Goal: Complete application form

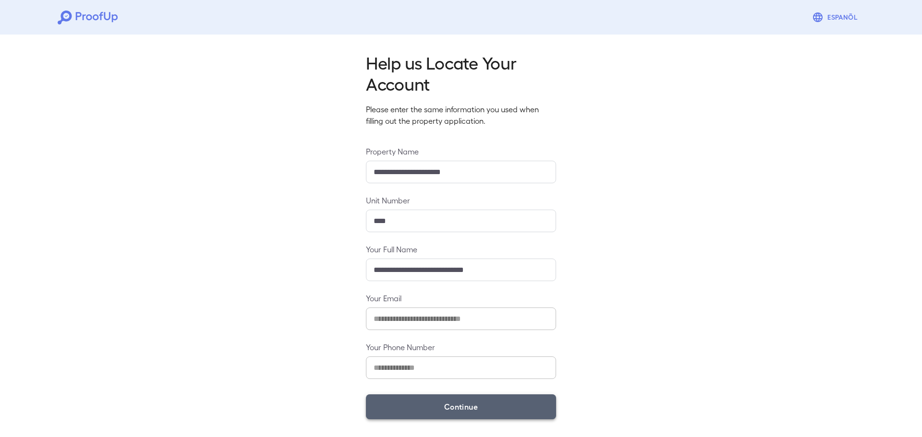
click at [484, 402] on button "Continue" at bounding box center [461, 407] width 190 height 25
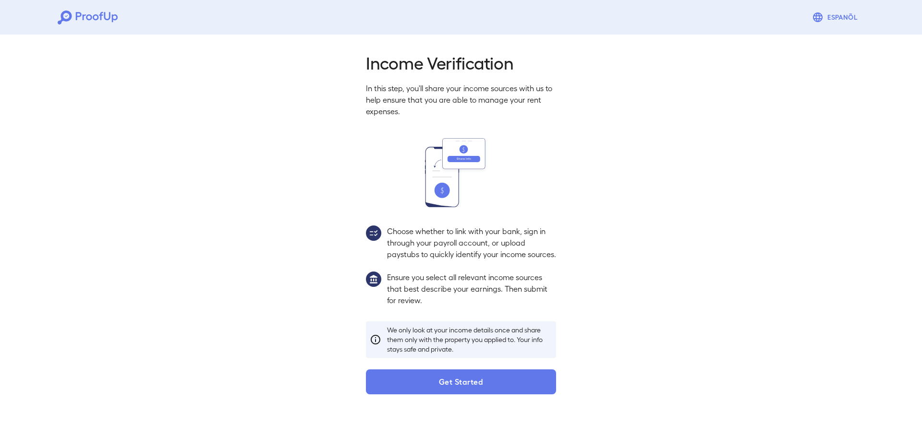
click at [484, 395] on button "Get Started" at bounding box center [461, 382] width 190 height 25
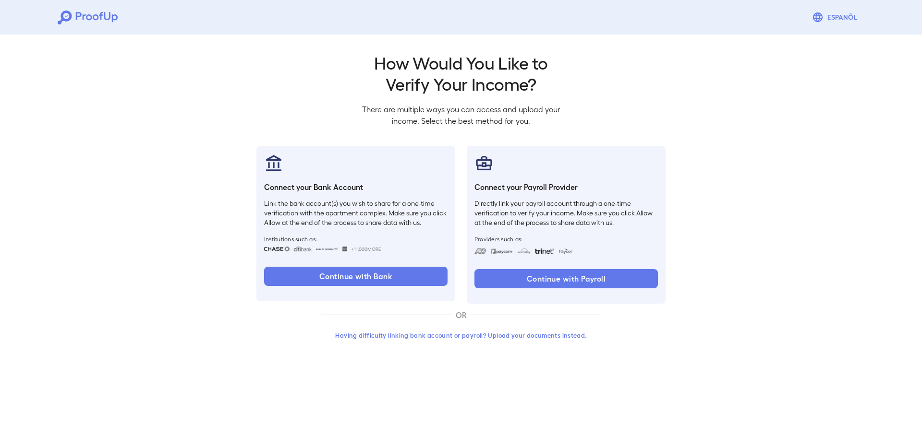
click at [451, 331] on button "Having difficulty linking bank account or payroll? Upload your documents instea…" at bounding box center [461, 335] width 280 height 17
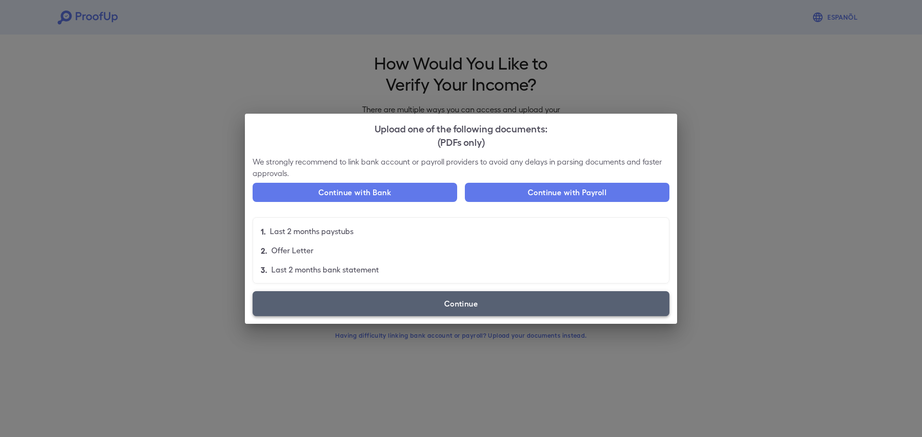
click at [455, 302] on label "Continue" at bounding box center [461, 303] width 417 height 25
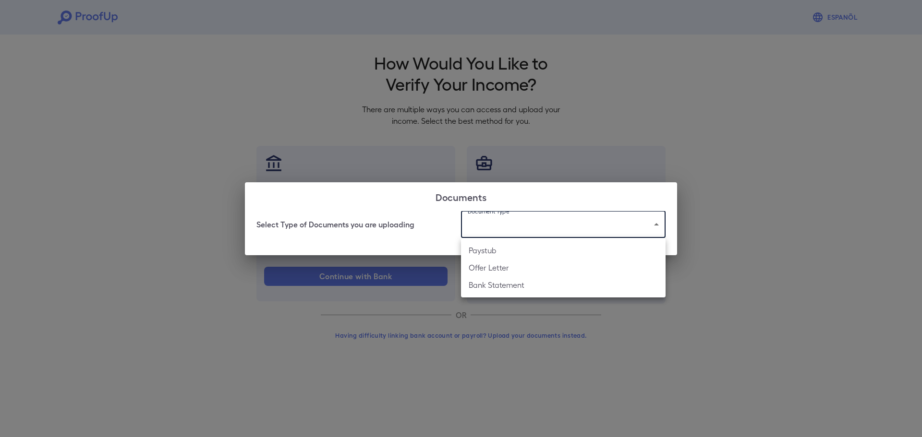
click at [560, 226] on body "Espanõl Go back How Would You Like to Verify Your Income? There are multiple wa…" at bounding box center [461, 183] width 922 height 367
click at [520, 278] on li "Bank Statement" at bounding box center [563, 285] width 205 height 17
type input "**********"
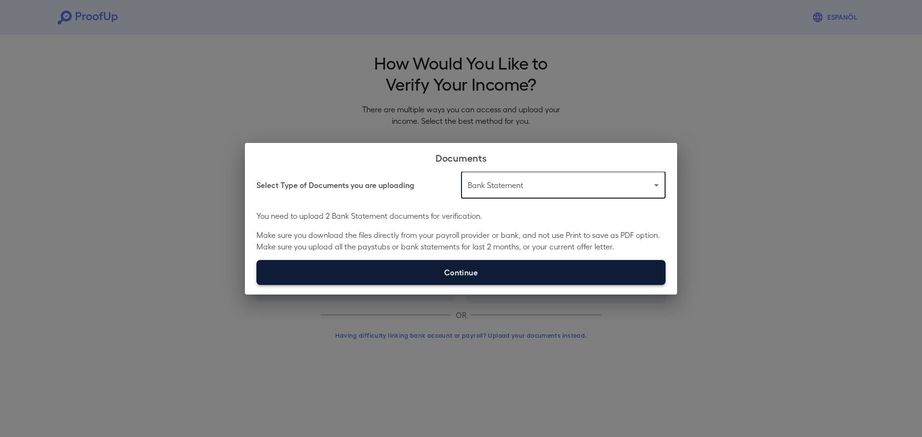
click at [510, 282] on label "Continue" at bounding box center [460, 272] width 409 height 25
click at [257, 285] on input "Continue" at bounding box center [256, 285] width 0 height 0
click at [516, 273] on label "Continue" at bounding box center [460, 272] width 409 height 25
click at [257, 285] on input "Continue" at bounding box center [256, 285] width 0 height 0
type input "**********"
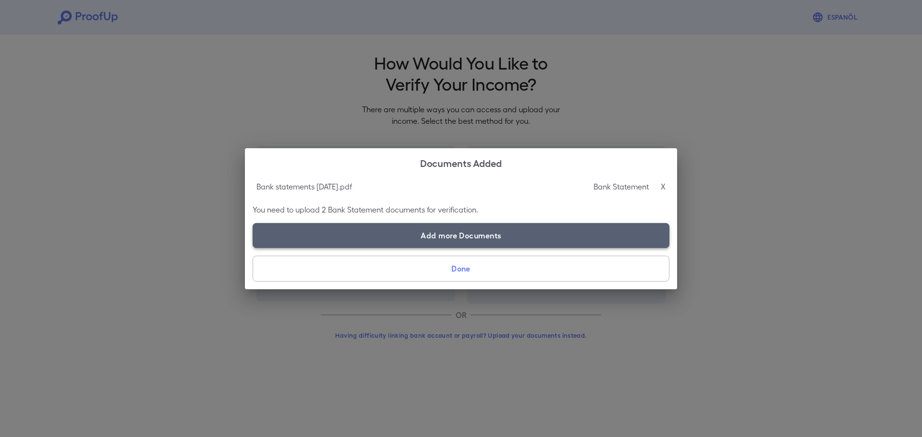
click at [482, 237] on label "Add more Documents" at bounding box center [461, 235] width 417 height 25
click at [253, 248] on input "Add more Documents" at bounding box center [253, 248] width 0 height 0
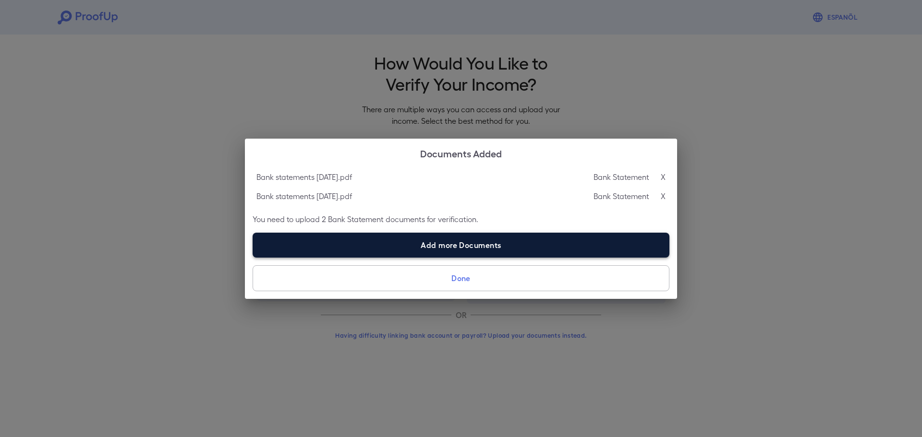
click at [466, 248] on label "Add more Documents" at bounding box center [461, 245] width 417 height 25
click at [253, 257] on input "Add more Documents" at bounding box center [253, 257] width 0 height 0
type input "**********"
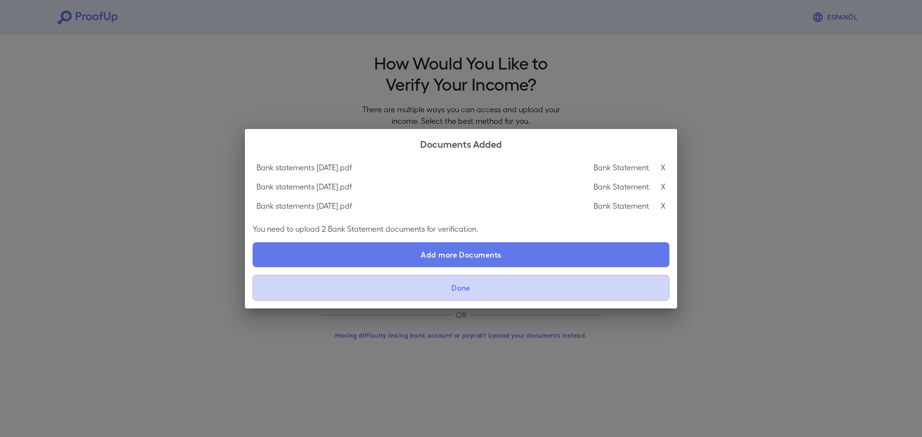
click at [442, 291] on button "Done" at bounding box center [461, 288] width 417 height 26
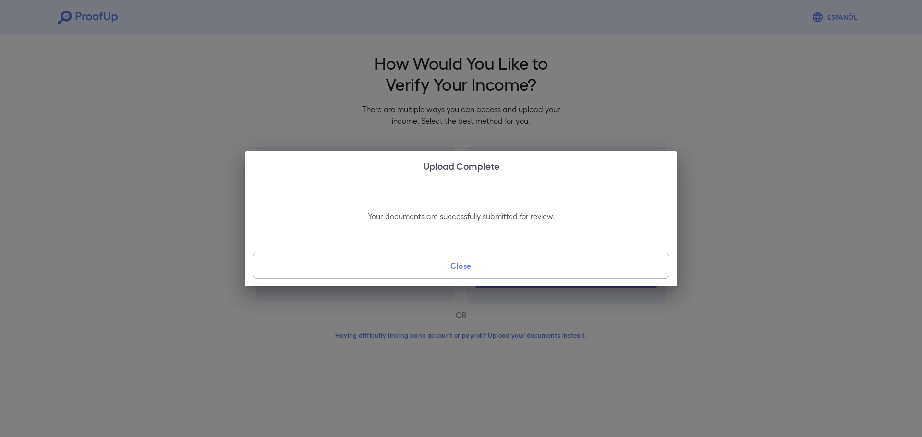
click at [483, 271] on button "Close" at bounding box center [461, 266] width 417 height 26
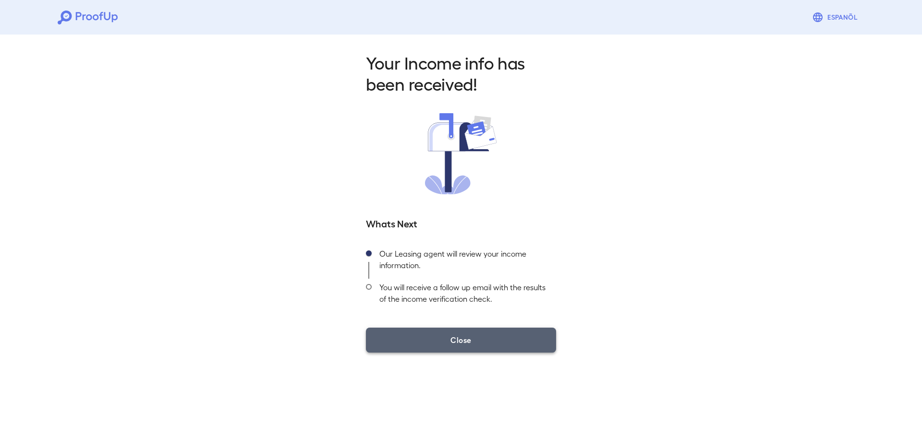
click at [466, 334] on button "Close" at bounding box center [461, 340] width 190 height 25
